Goal: Task Accomplishment & Management: Complete application form

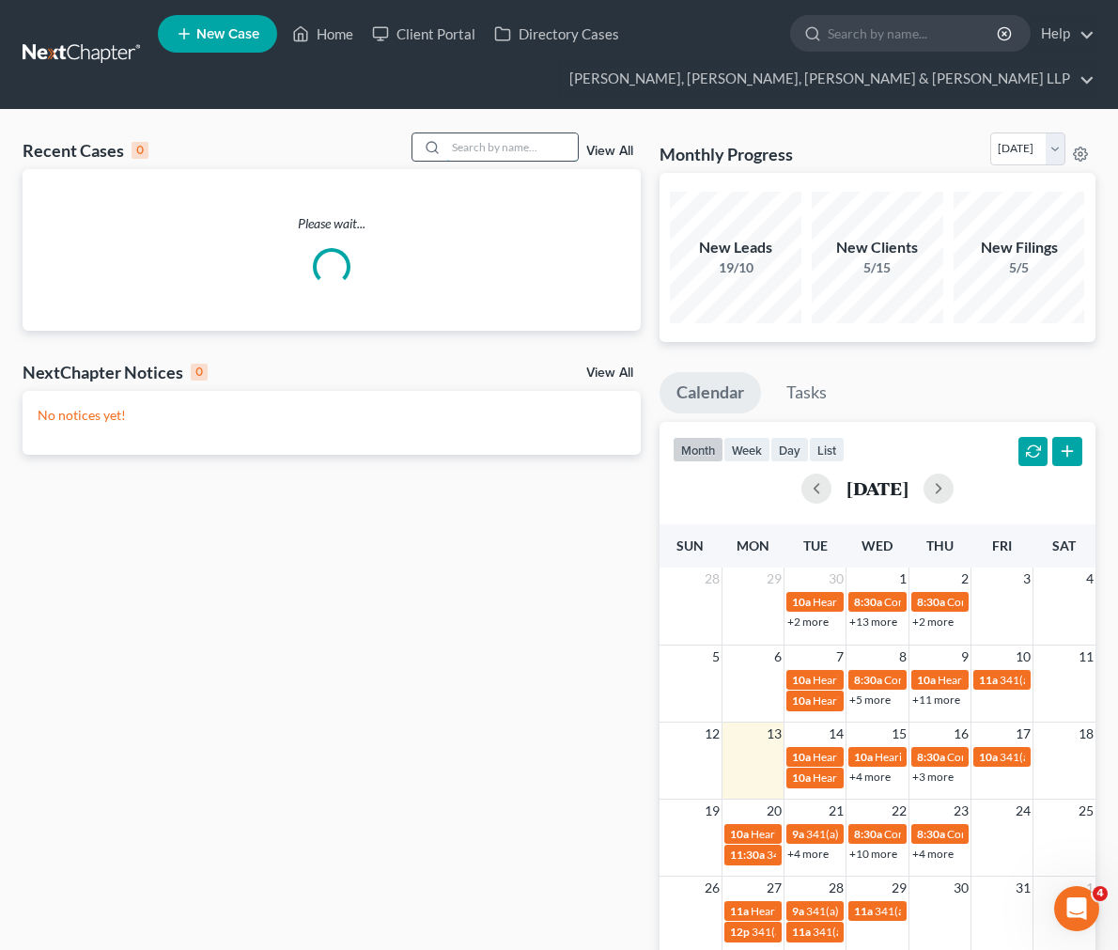
click at [526, 141] on input "search" at bounding box center [511, 146] width 131 height 27
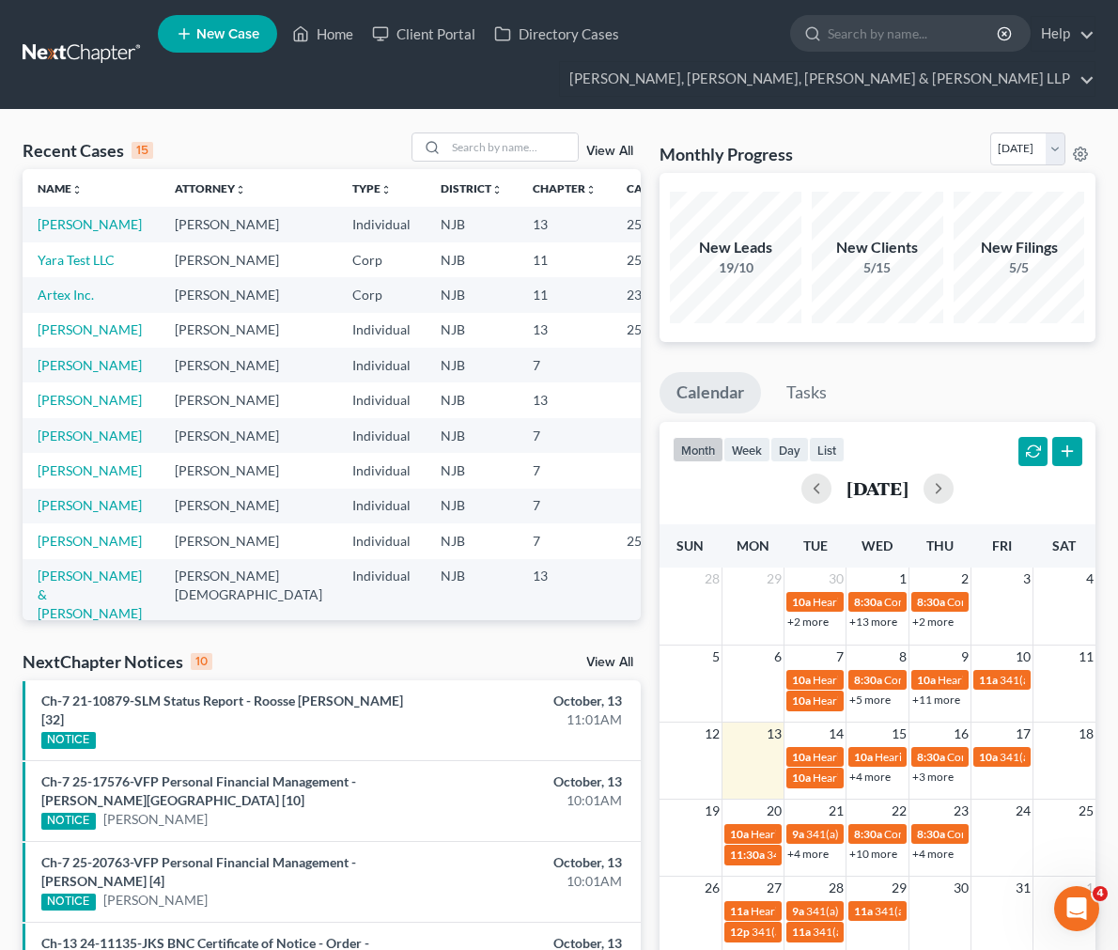
click at [80, 267] on td "Yara Test LLC" at bounding box center [91, 259] width 137 height 35
click at [88, 268] on link "Yara Test LLC" at bounding box center [76, 260] width 77 height 16
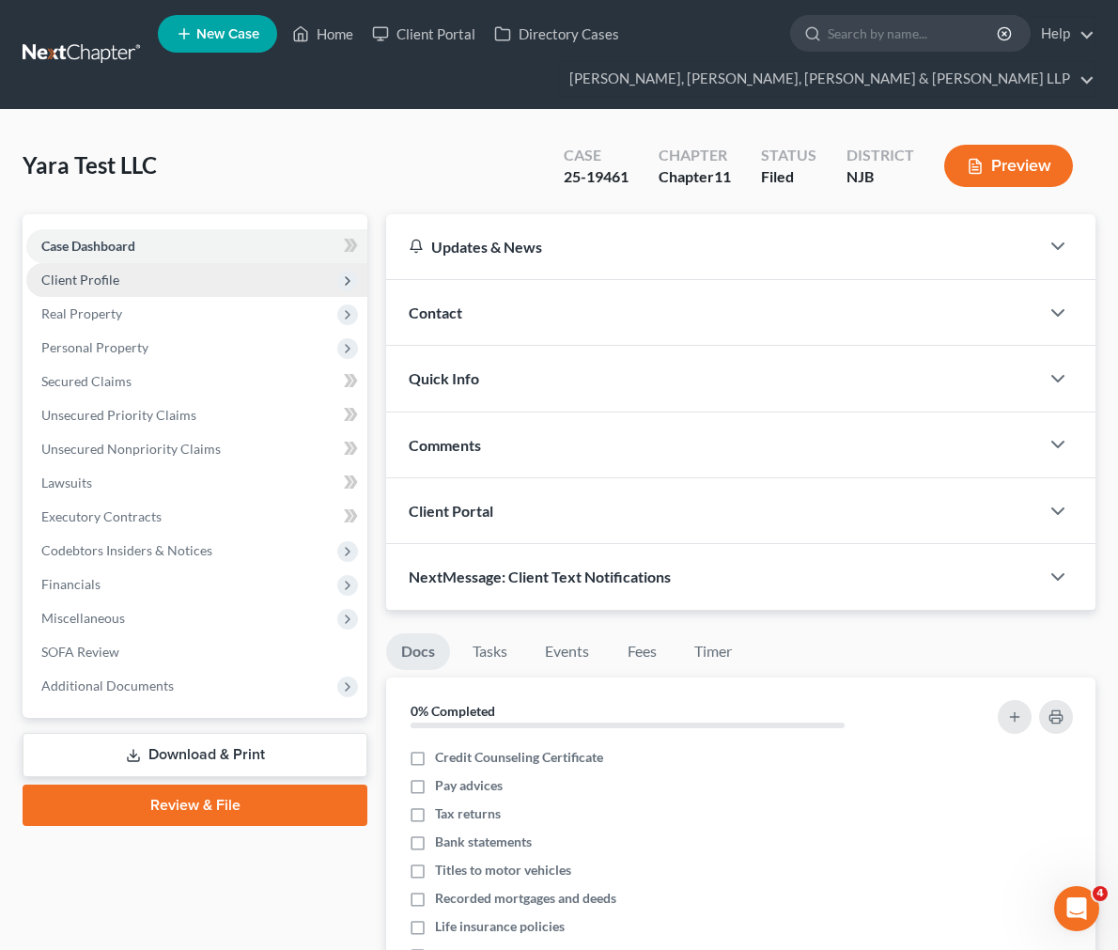
click at [188, 264] on span "Client Profile" at bounding box center [196, 280] width 341 height 34
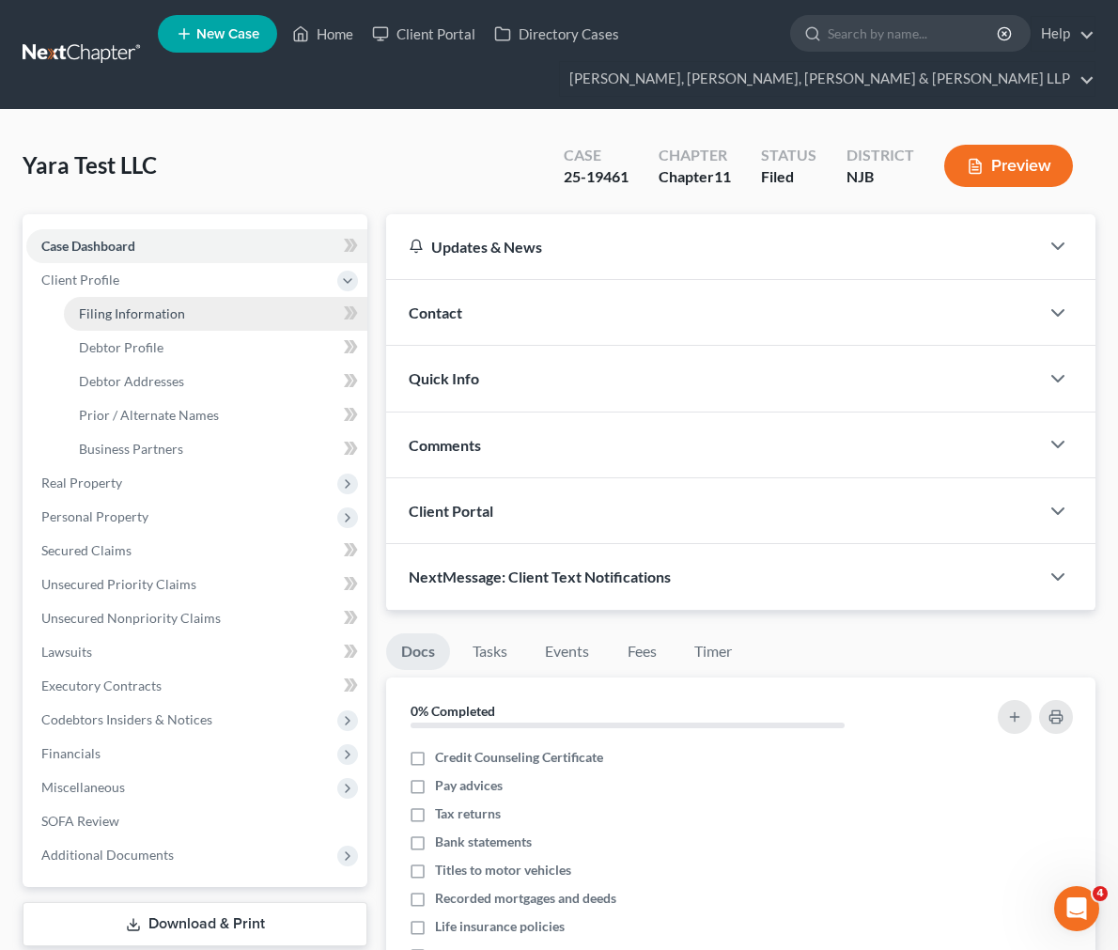
click at [197, 321] on link "Filing Information" at bounding box center [215, 314] width 303 height 34
select select "3"
select select "1"
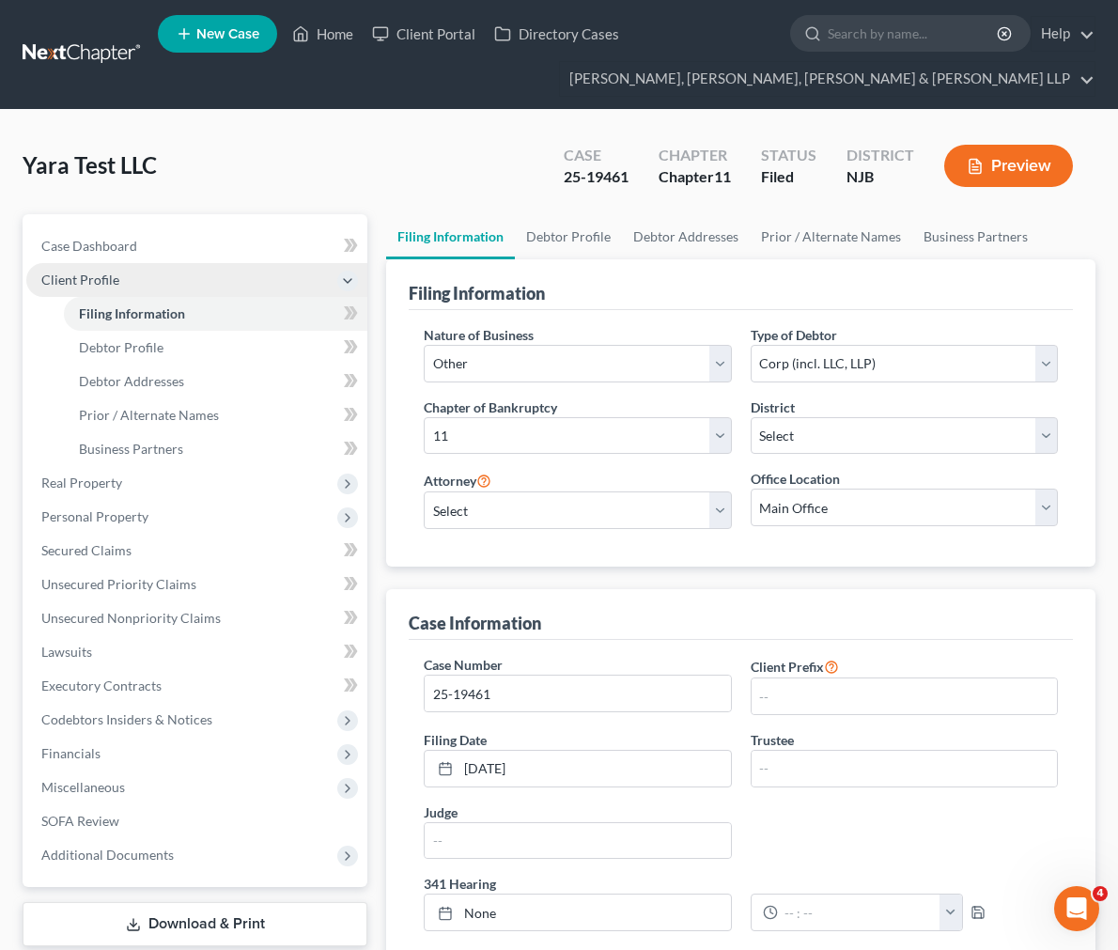
click at [197, 270] on span "Client Profile" at bounding box center [196, 280] width 341 height 34
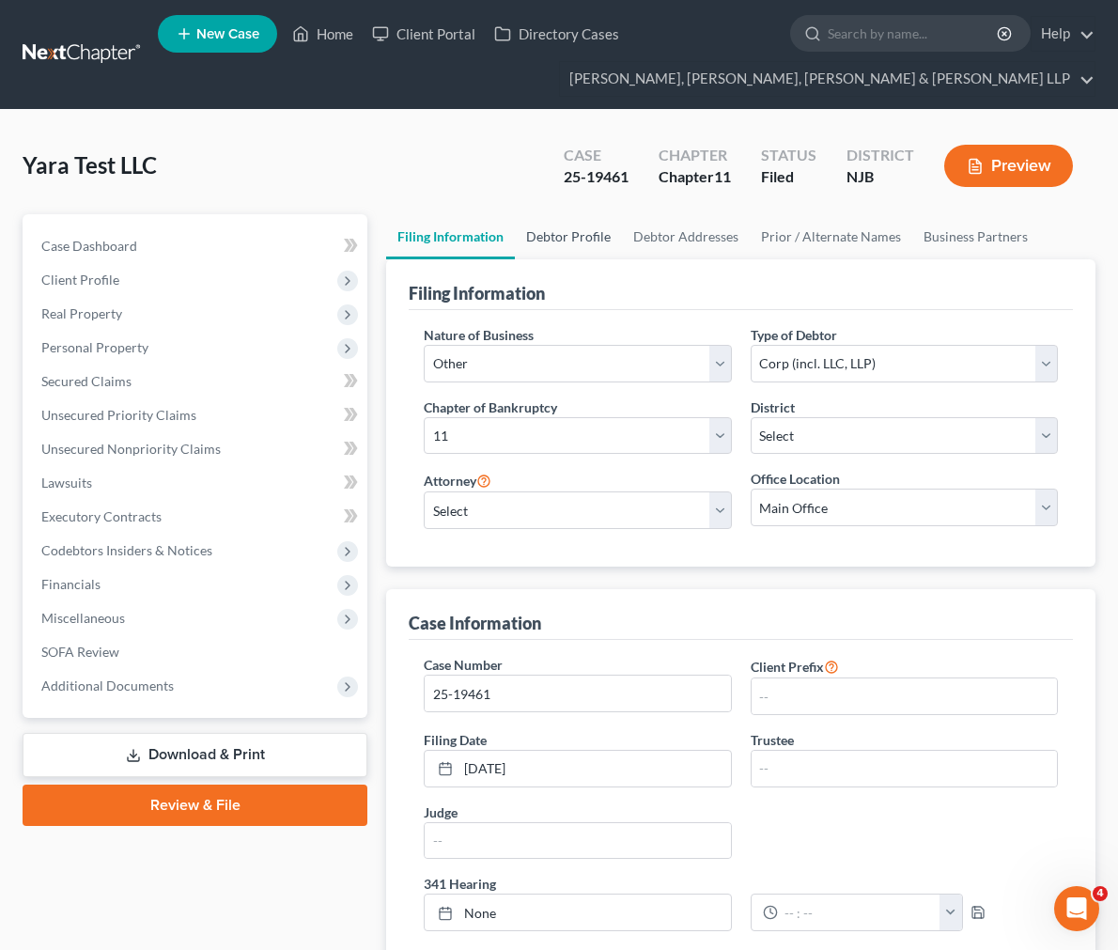
click at [515, 241] on link "Debtor Profile" at bounding box center [568, 236] width 107 height 45
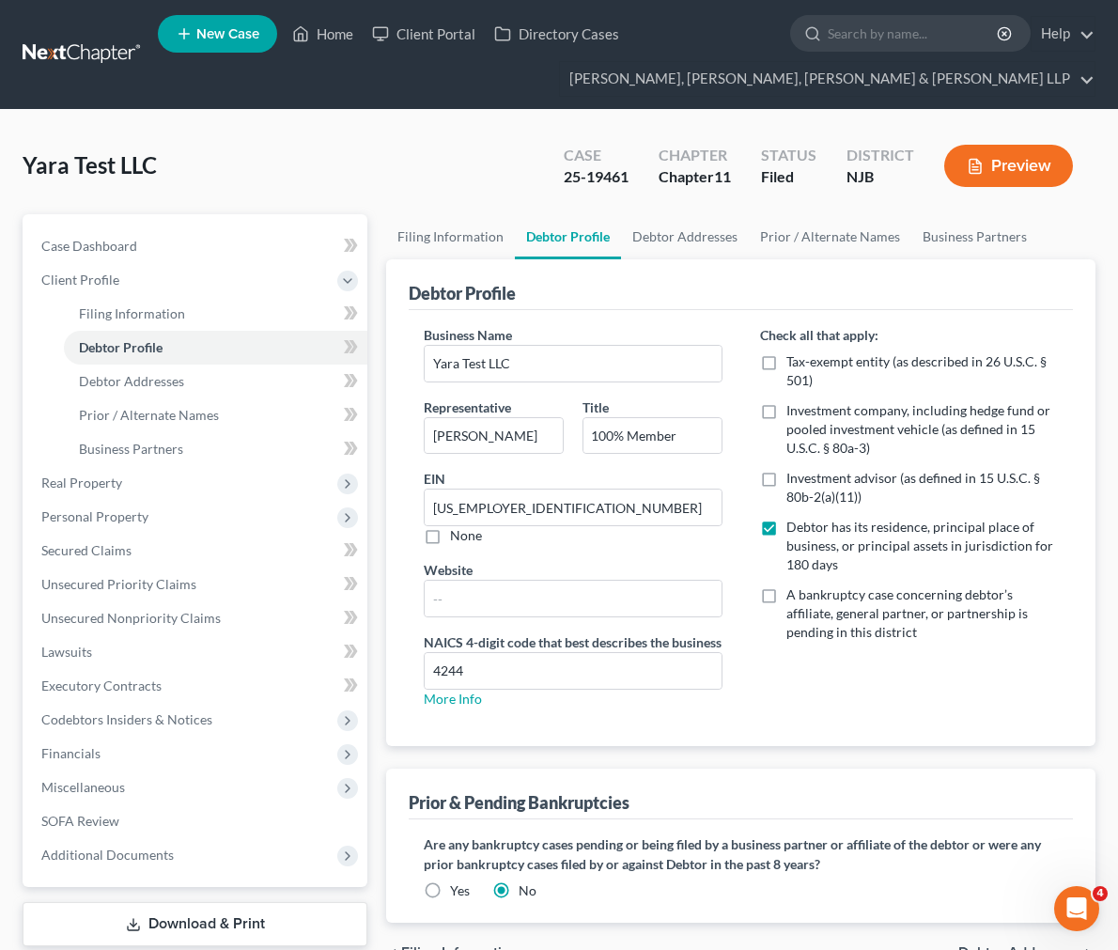
click at [110, 49] on link at bounding box center [83, 55] width 120 height 34
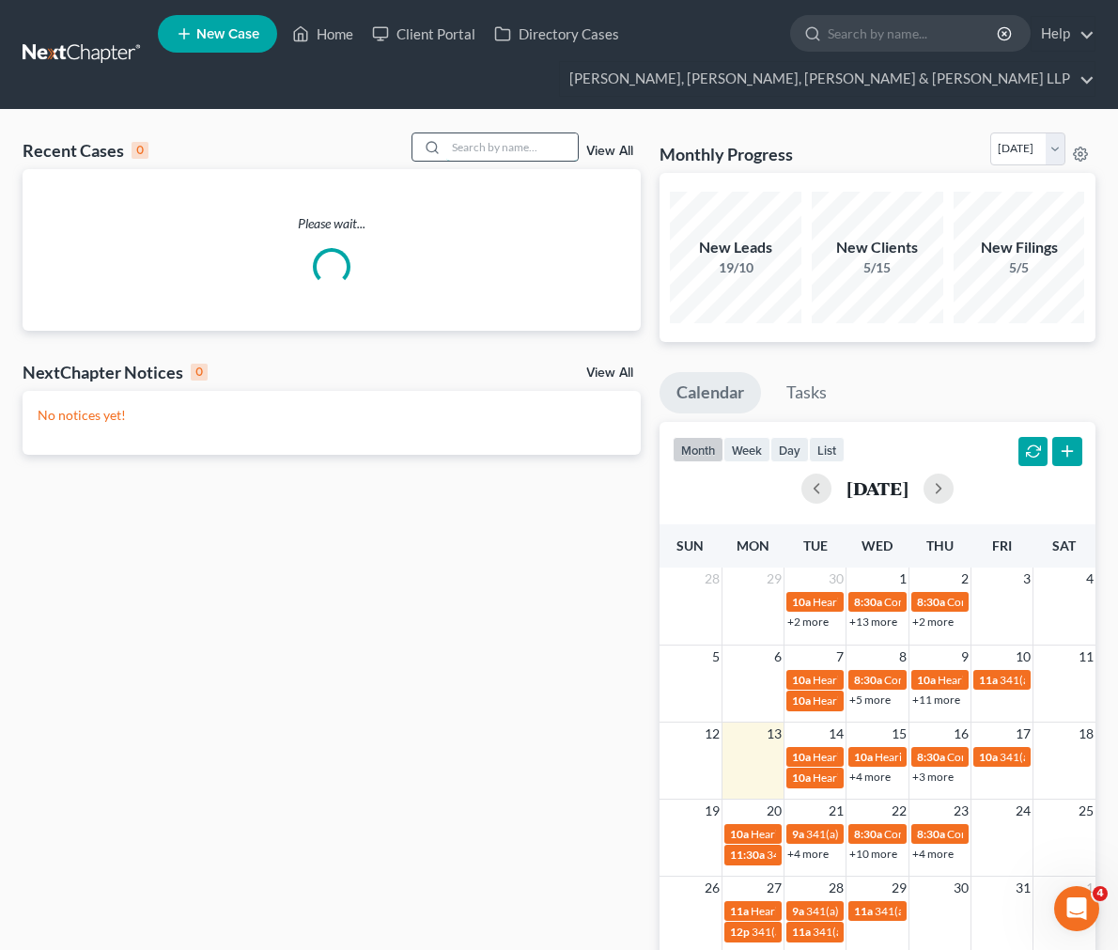
click at [508, 152] on input "search" at bounding box center [511, 146] width 131 height 27
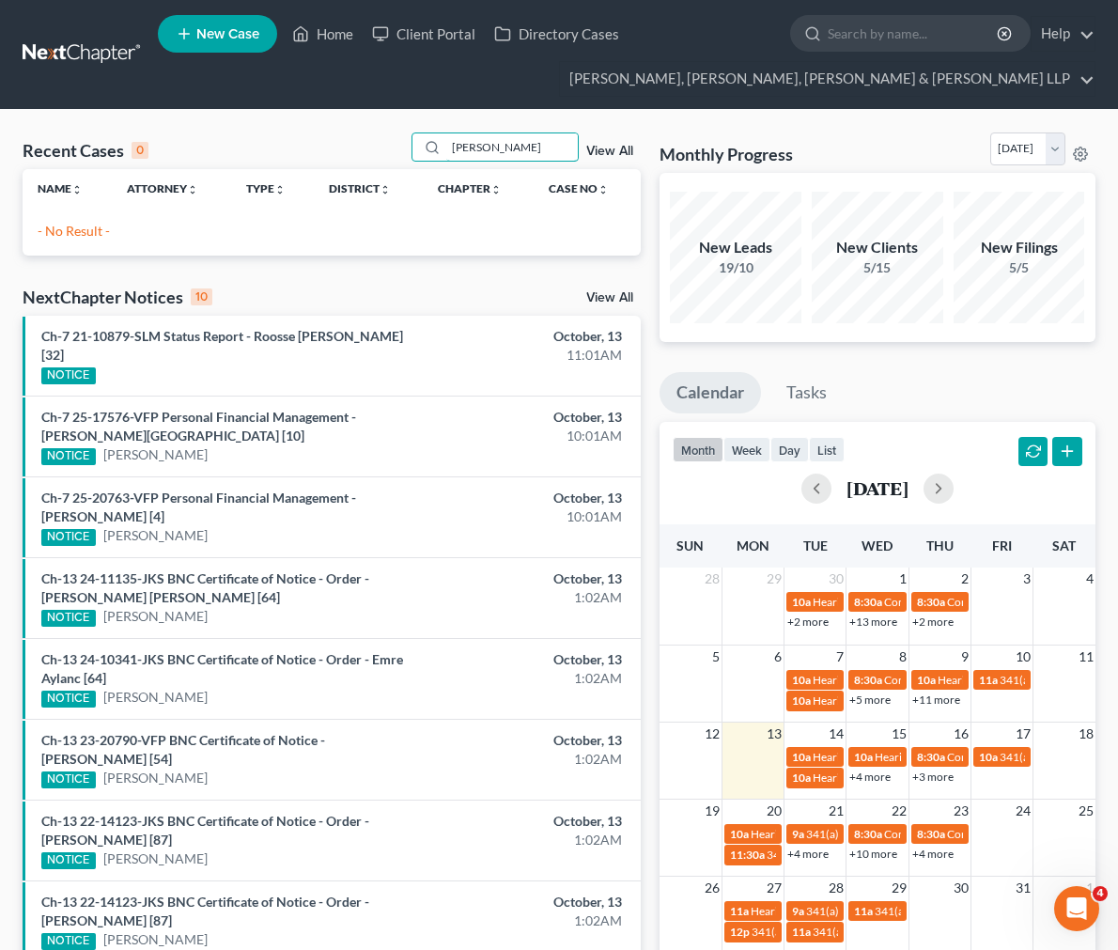
drag, startPoint x: 533, startPoint y: 144, endPoint x: 305, endPoint y: 119, distance: 228.6
click at [305, 119] on div "Recent Cases 0 [PERSON_NAME] View All Name unfold_more expand_more expand_less …" at bounding box center [559, 642] width 1118 height 1065
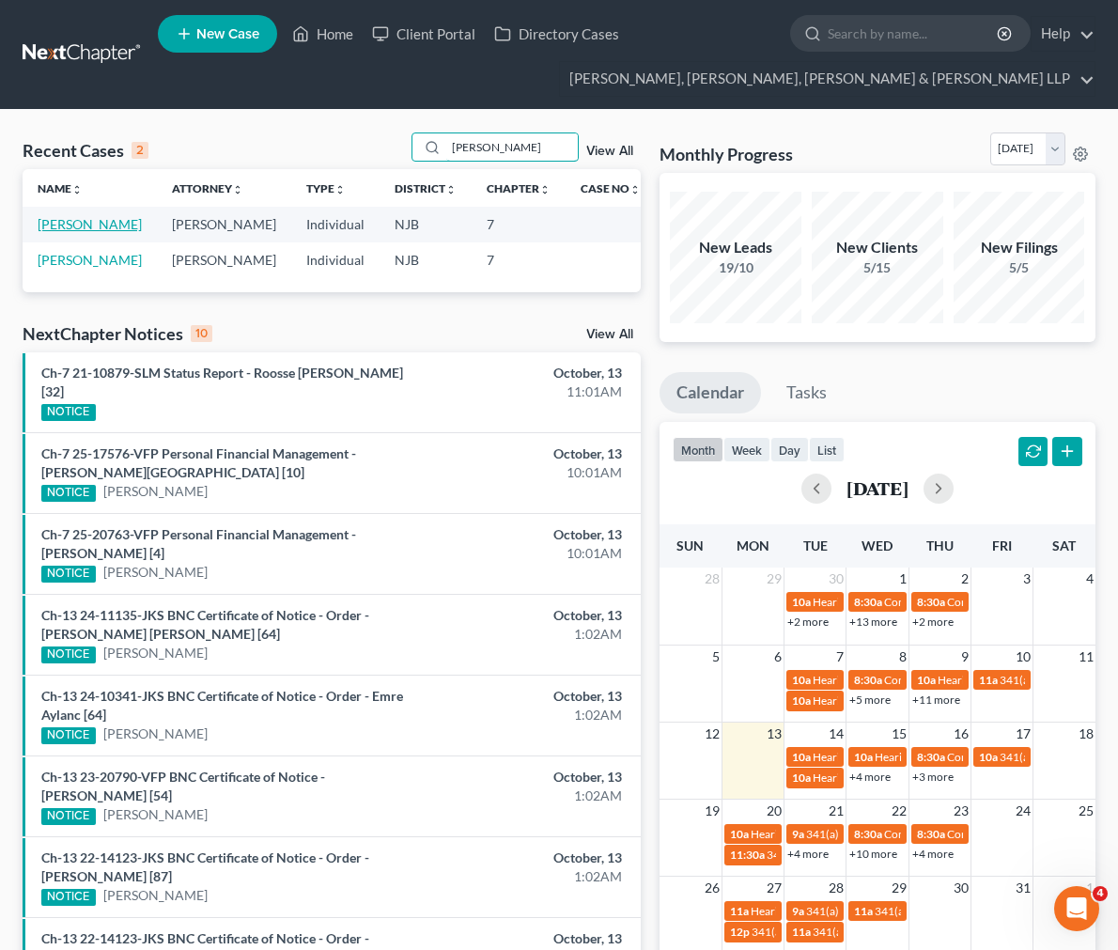
type input "[PERSON_NAME]"
click at [108, 224] on link "[PERSON_NAME]" at bounding box center [90, 224] width 104 height 16
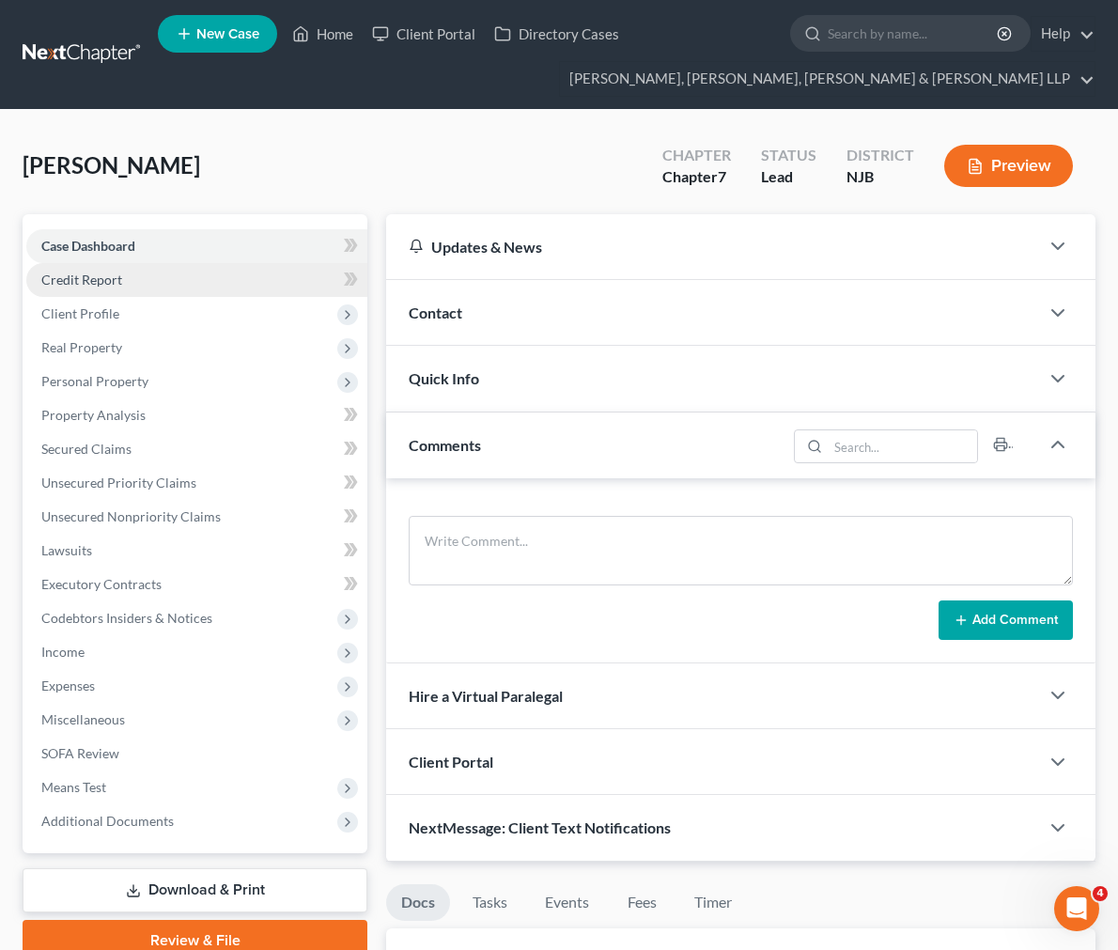
click at [104, 285] on span "Credit Report" at bounding box center [81, 279] width 81 height 16
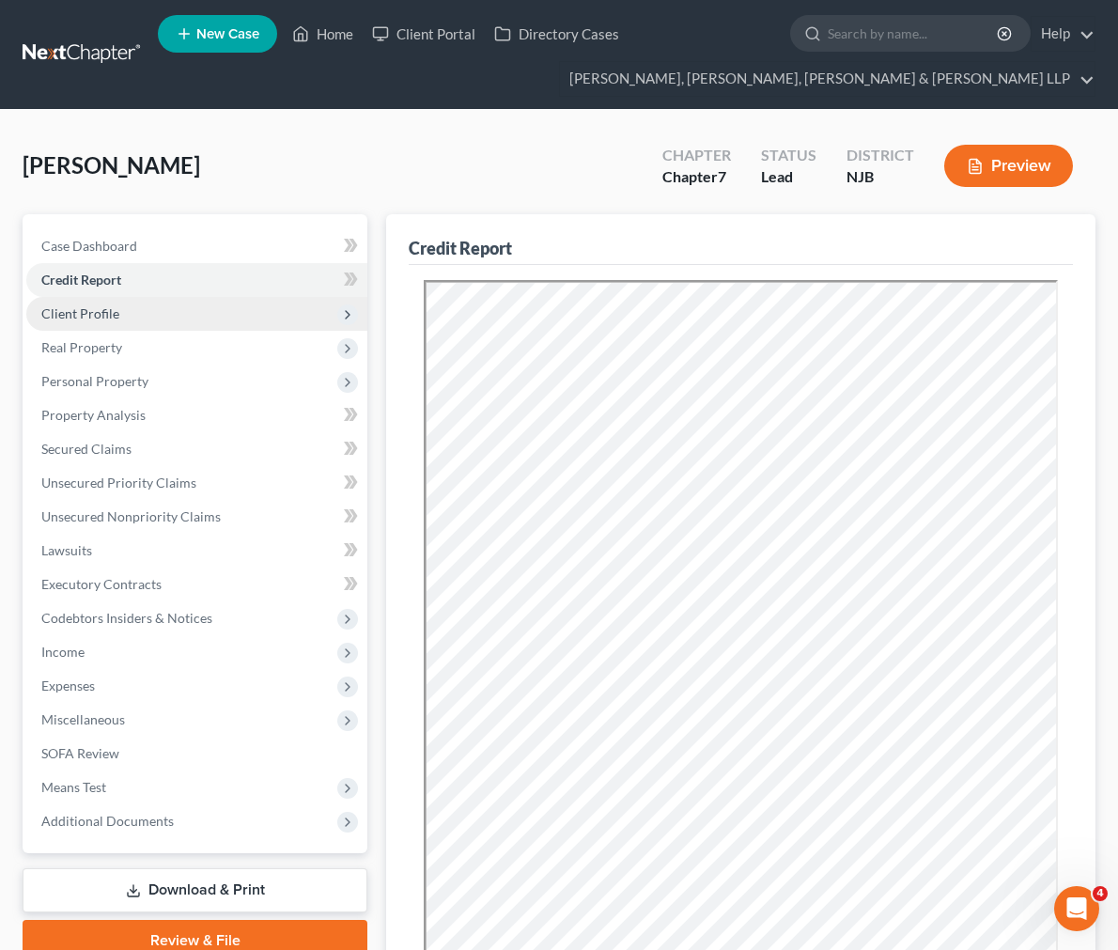
click at [114, 317] on span "Client Profile" at bounding box center [80, 313] width 78 height 16
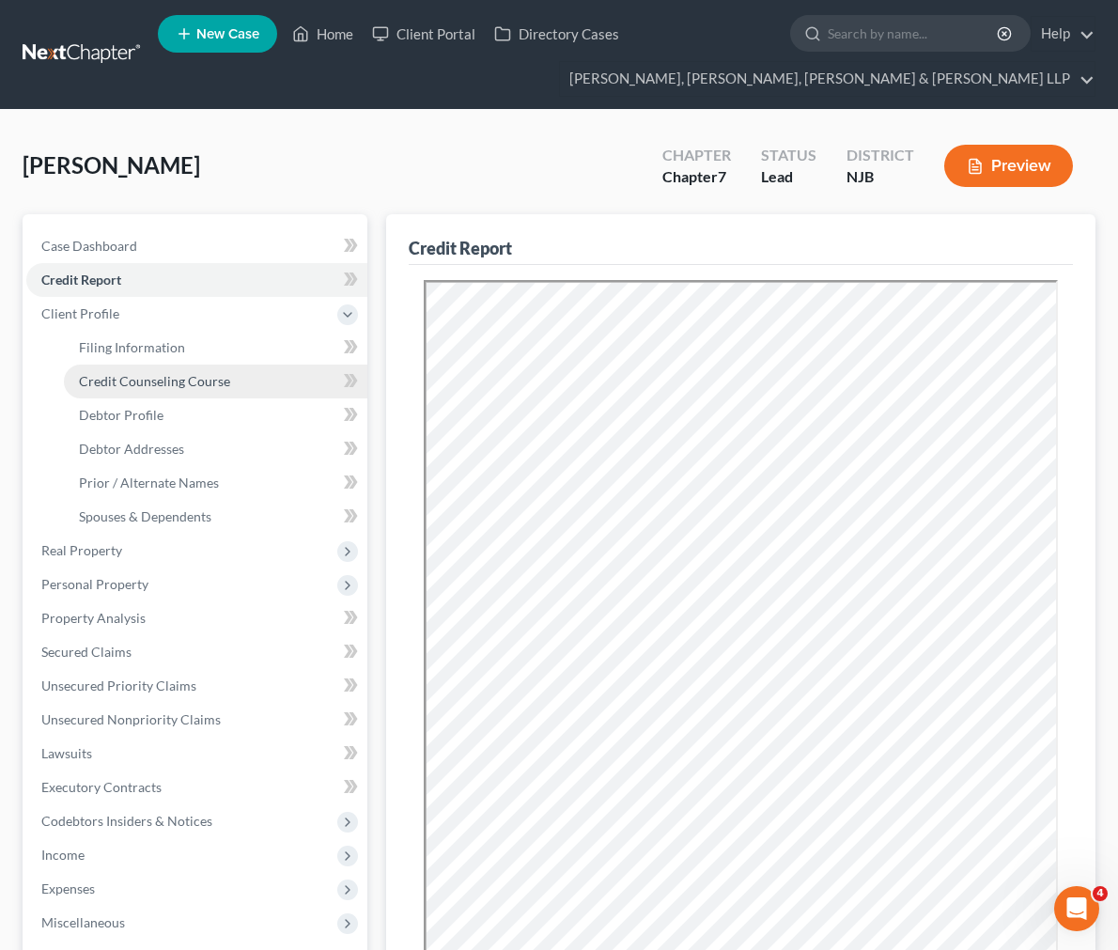
click at [126, 395] on link "Credit Counseling Course" at bounding box center [215, 381] width 303 height 34
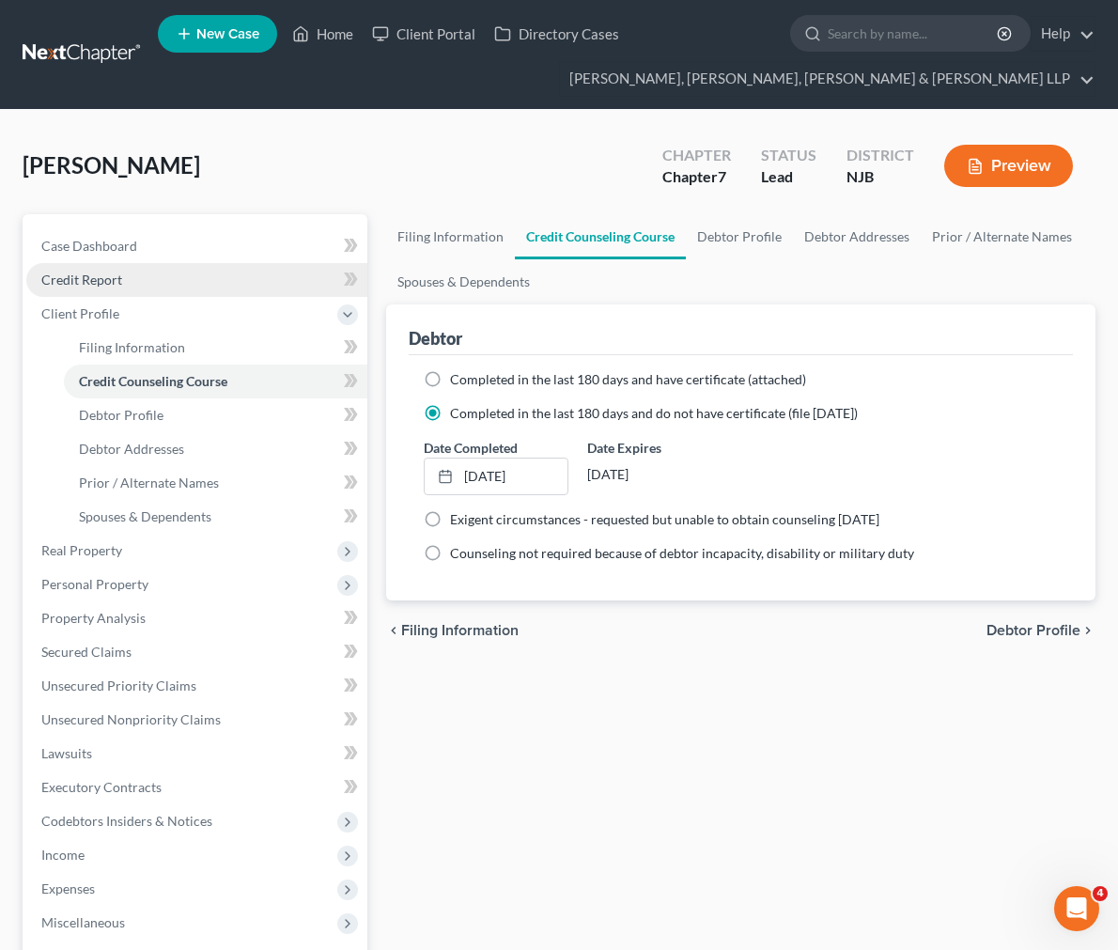
click at [148, 273] on link "Credit Report" at bounding box center [196, 280] width 341 height 34
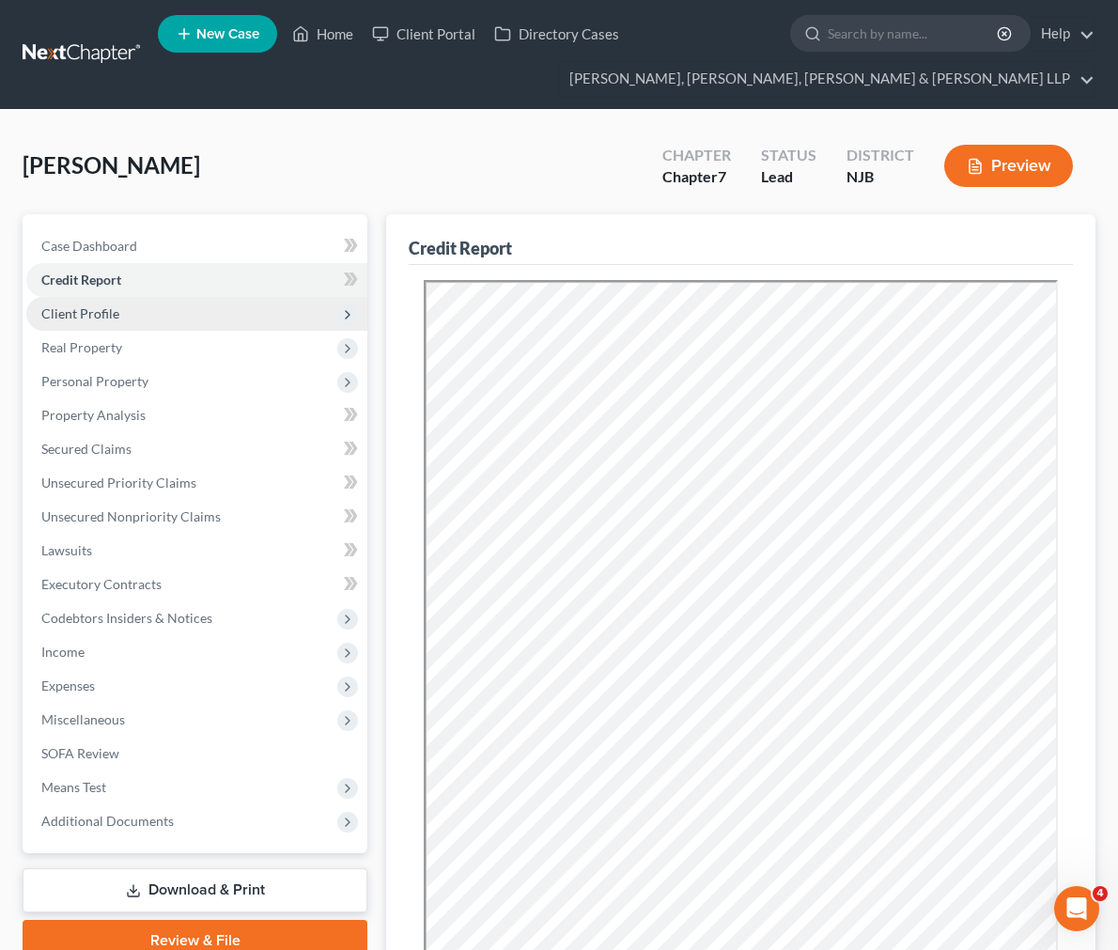
click at [163, 302] on span "Client Profile" at bounding box center [196, 314] width 341 height 34
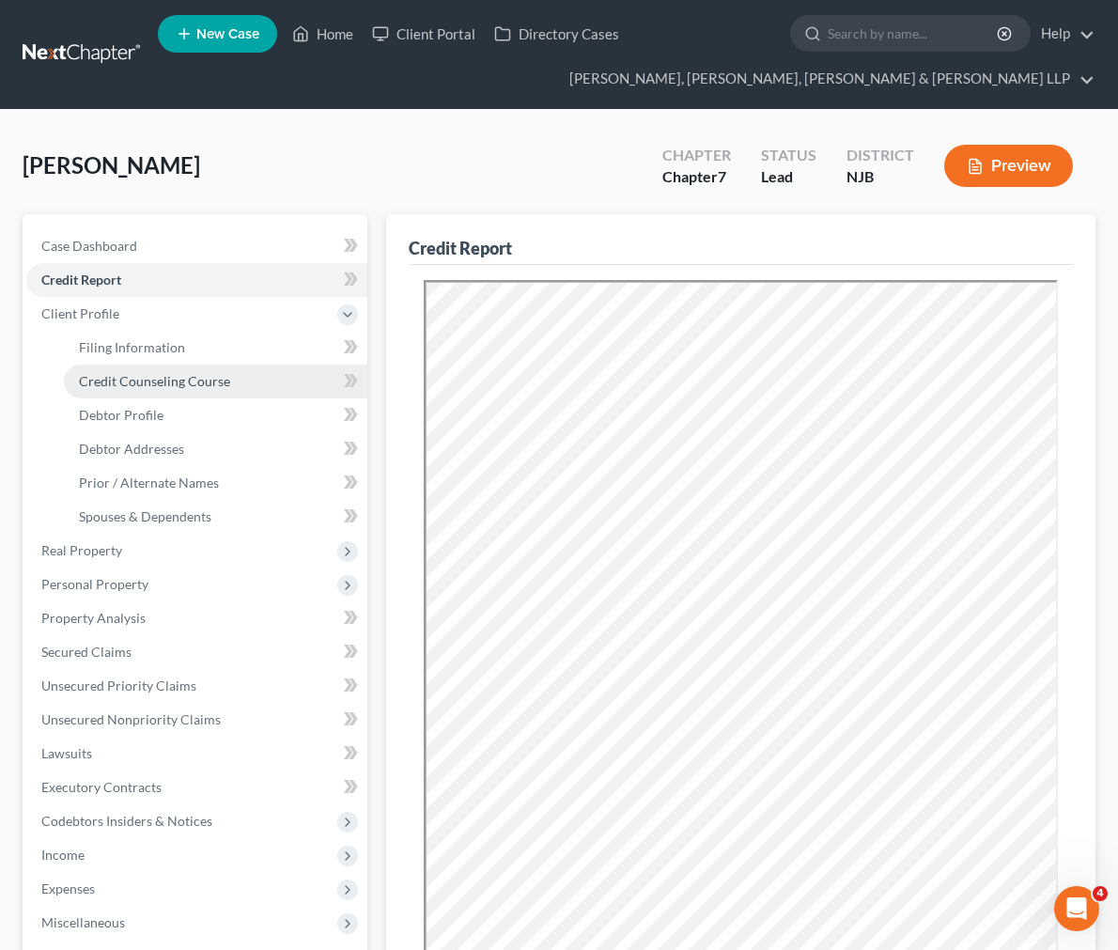
click at [186, 373] on span "Credit Counseling Course" at bounding box center [154, 381] width 151 height 16
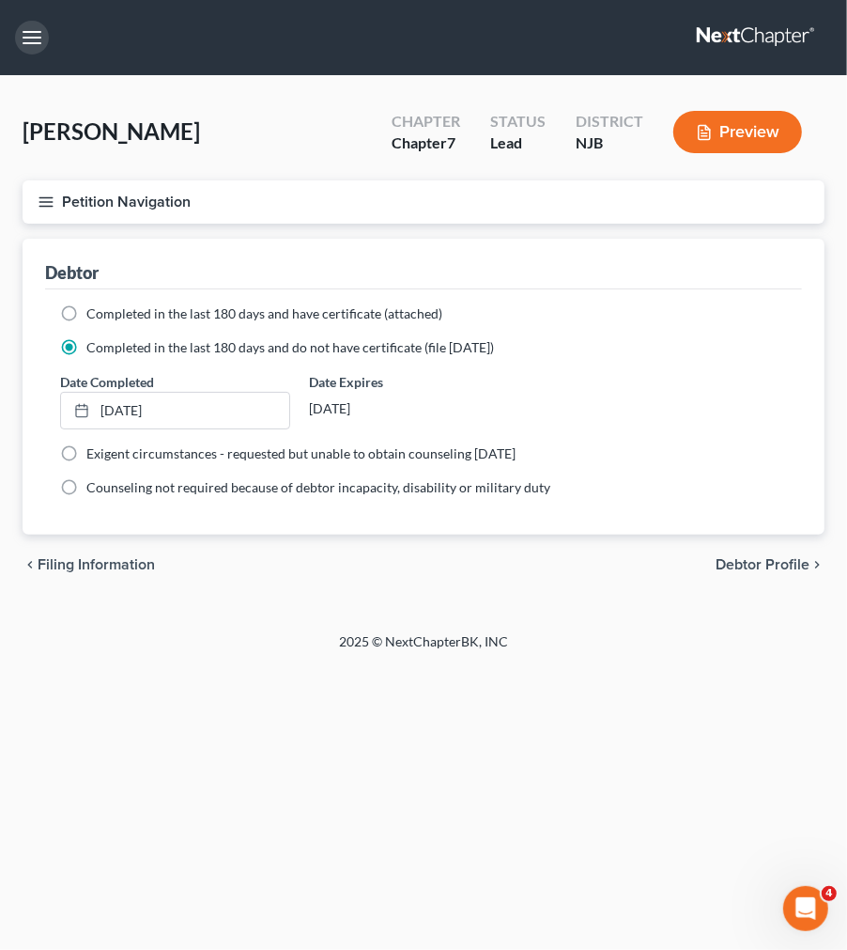
click at [38, 32] on button "button" at bounding box center [32, 38] width 34 height 34
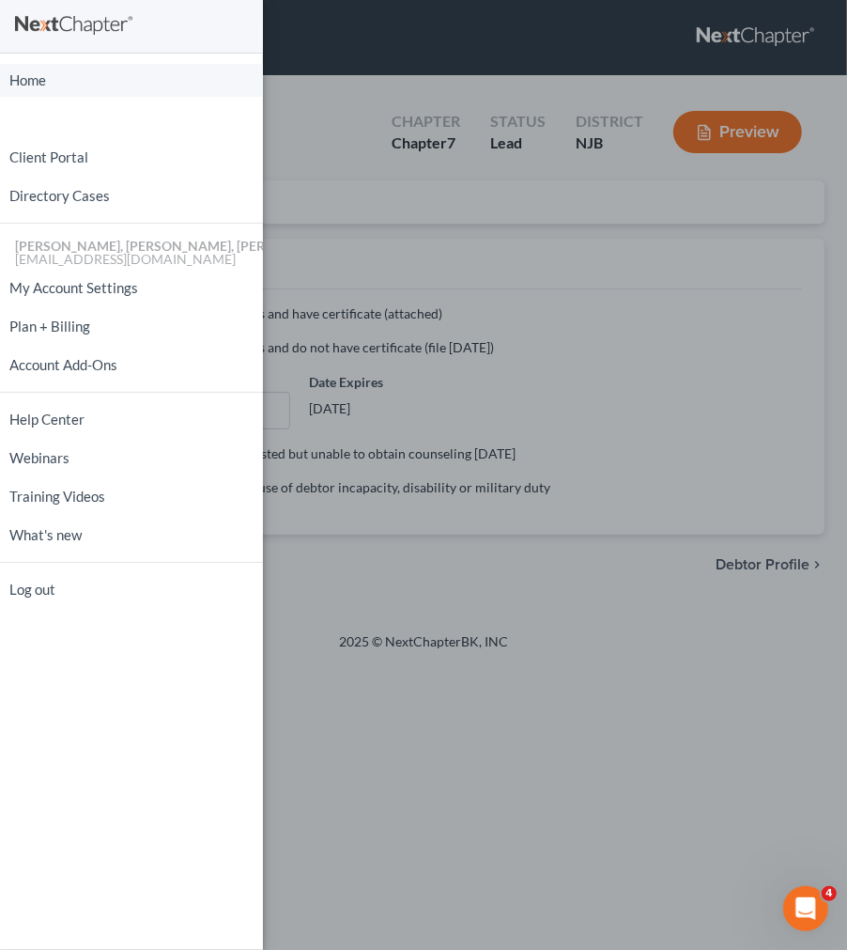
click at [98, 87] on link "Home" at bounding box center [131, 80] width 263 height 33
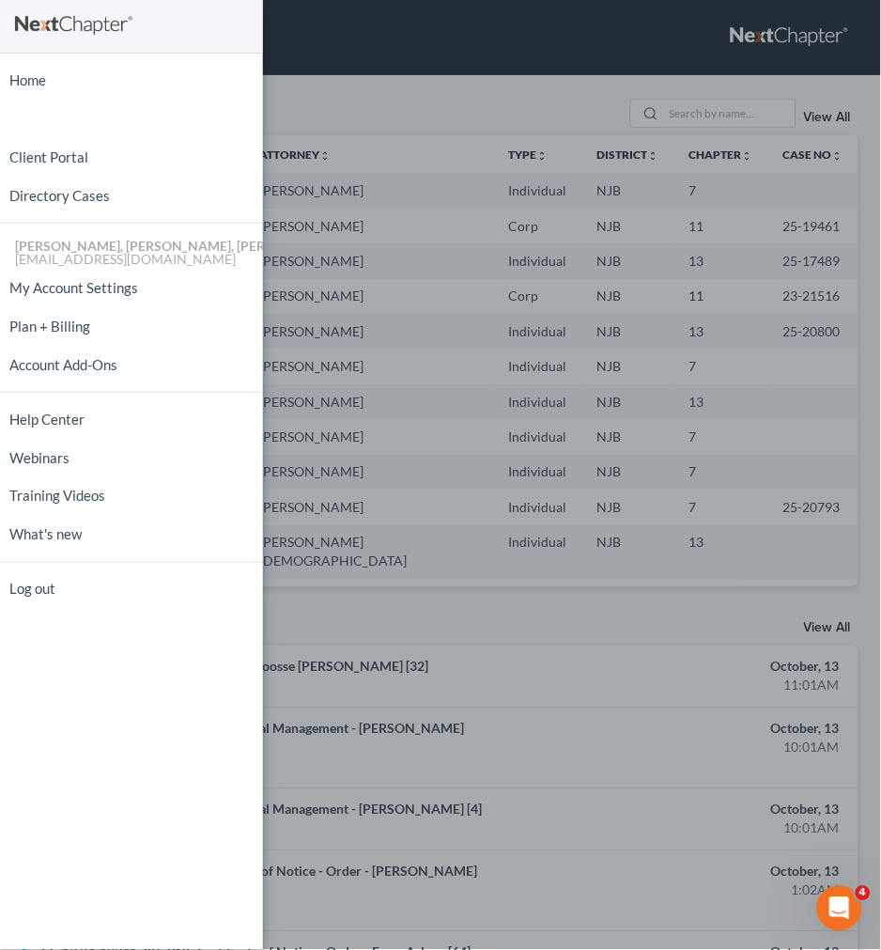
click at [664, 6] on div "Home New Case Client Portal Directory Cases Scura Wigfield, [PERSON_NAME], [PER…" at bounding box center [440, 475] width 881 height 950
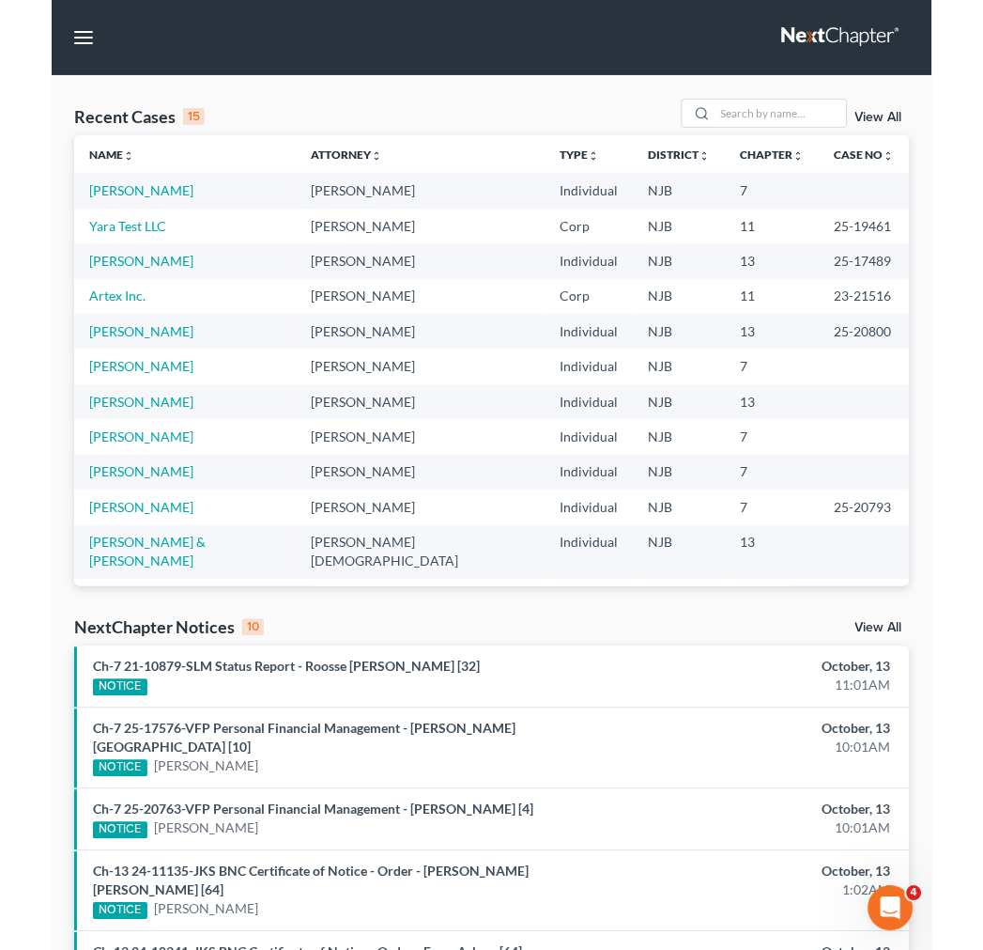
scroll to position [128, 0]
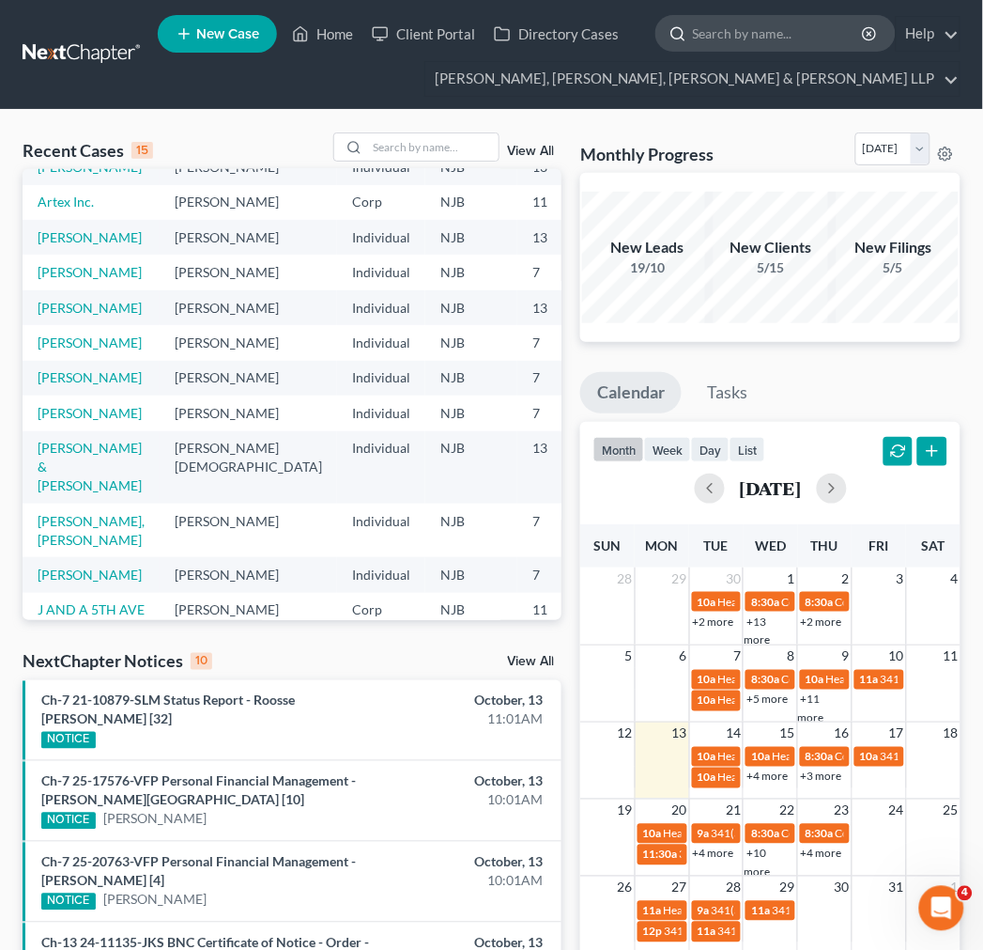
click at [716, 25] on input "search" at bounding box center [779, 33] width 172 height 35
click at [378, 143] on input "search" at bounding box center [432, 146] width 131 height 27
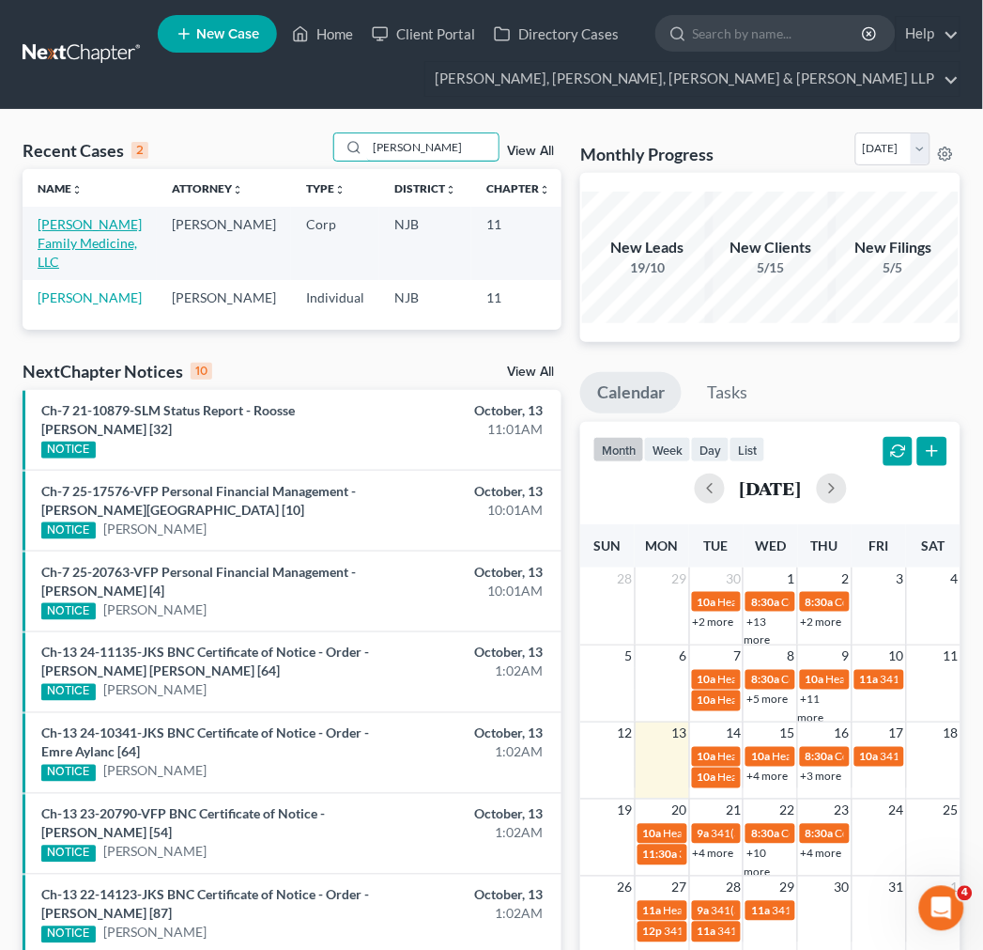
type input "[PERSON_NAME]"
click at [50, 259] on link "[PERSON_NAME] Family Medicine, LLC" at bounding box center [90, 243] width 104 height 54
